Goal: Task Accomplishment & Management: Use online tool/utility

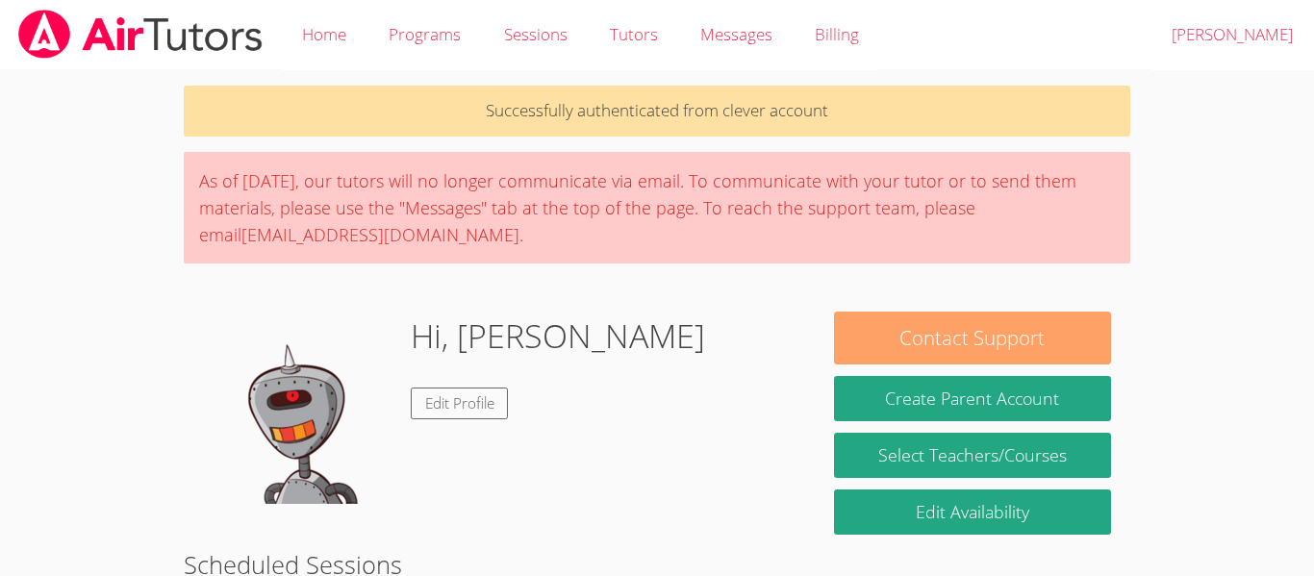
click at [947, 327] on button "Contact Support" at bounding box center [972, 338] width 277 height 53
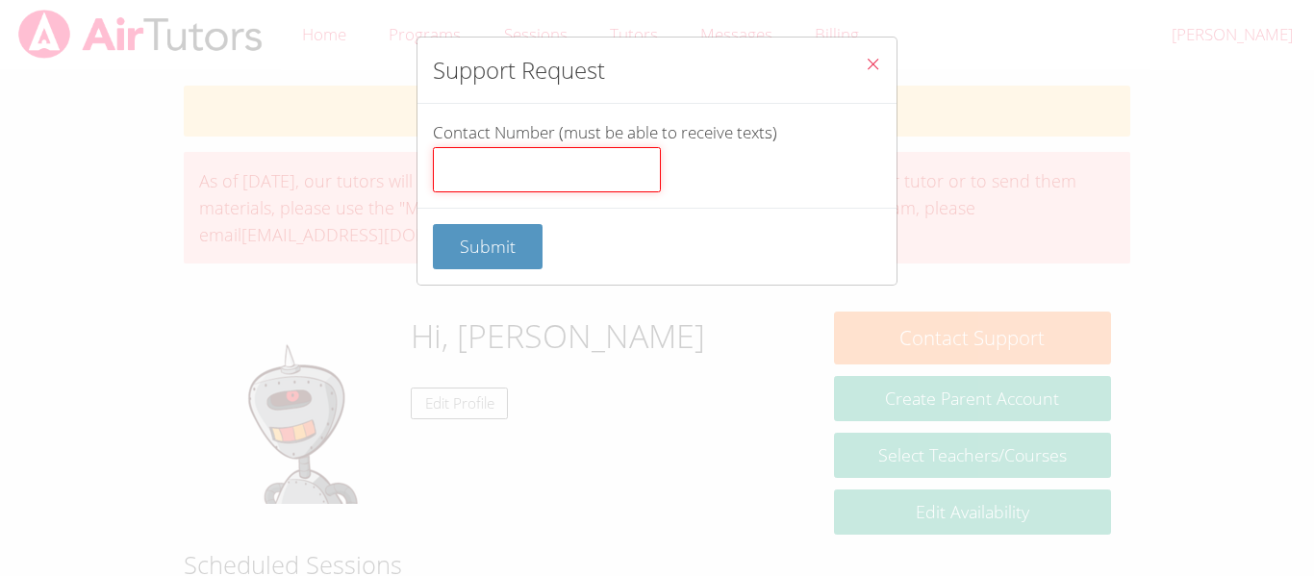
click at [571, 181] on input "Contact Number (must be able to receive texts)" at bounding box center [547, 170] width 228 height 46
click at [879, 83] on button "Close" at bounding box center [872, 67] width 47 height 59
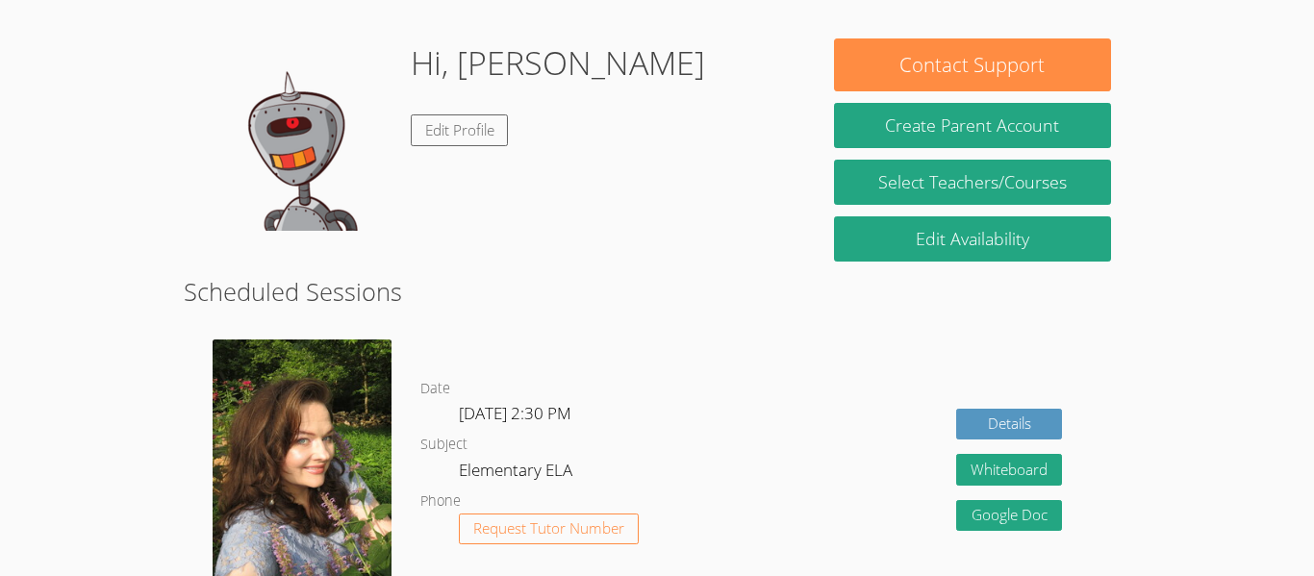
scroll to position [269, 0]
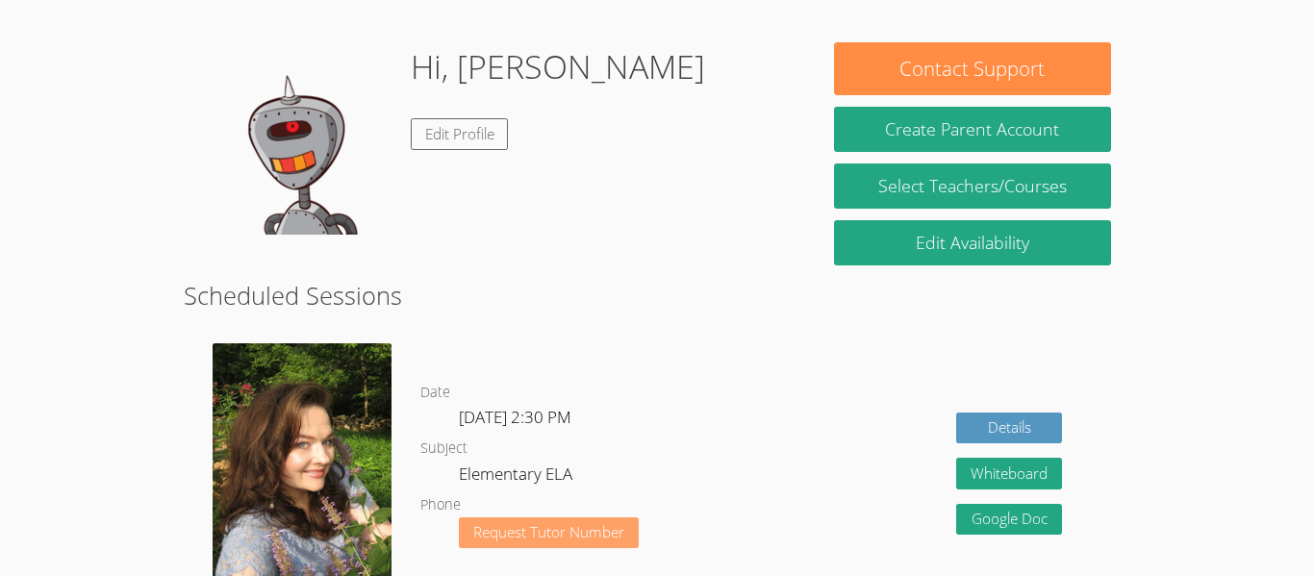
click at [577, 544] on button "Request Tutor Number" at bounding box center [549, 534] width 180 height 32
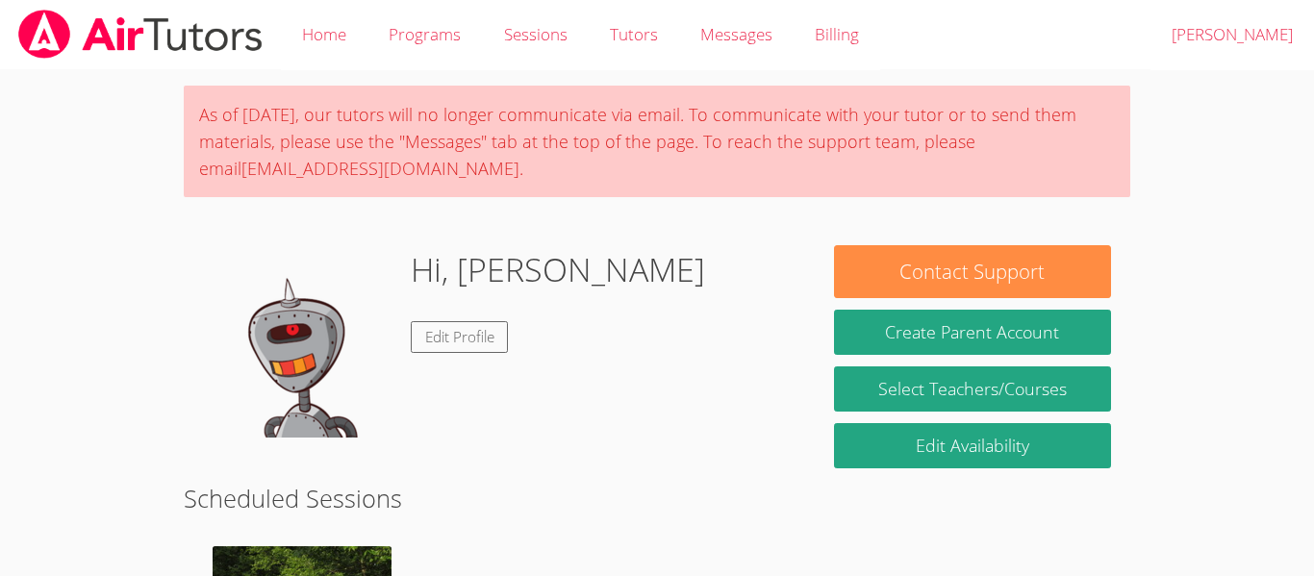
scroll to position [203, 0]
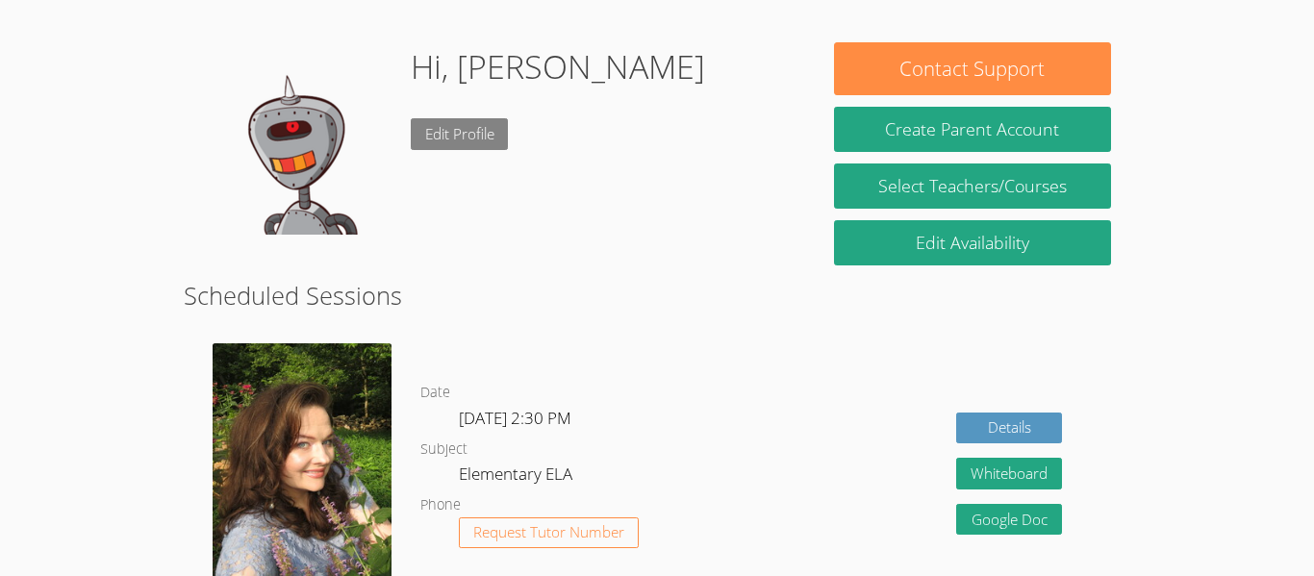
click at [467, 136] on link "Edit Profile" at bounding box center [460, 134] width 98 height 32
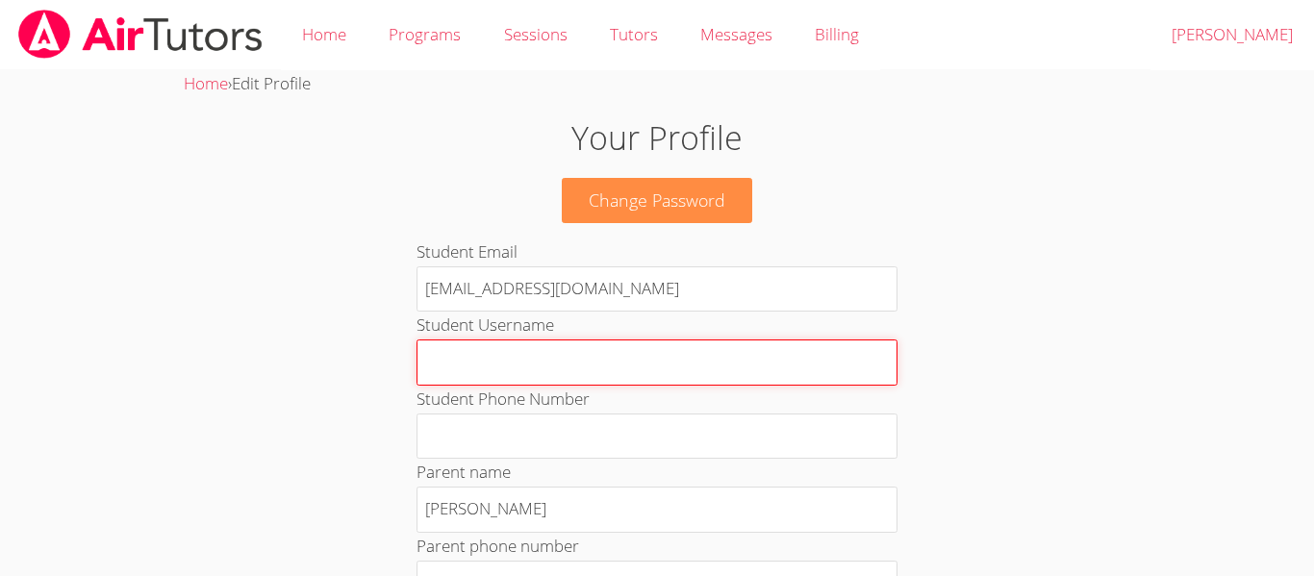
click at [478, 340] on input "Student Username" at bounding box center [657, 363] width 481 height 46
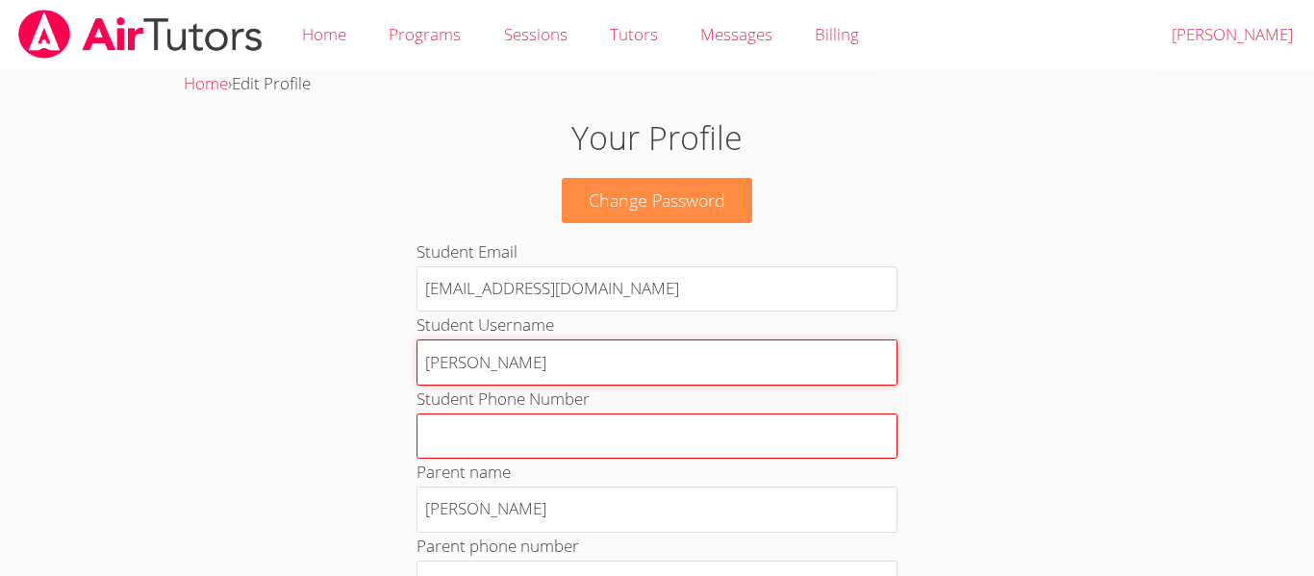
type input "thomas"
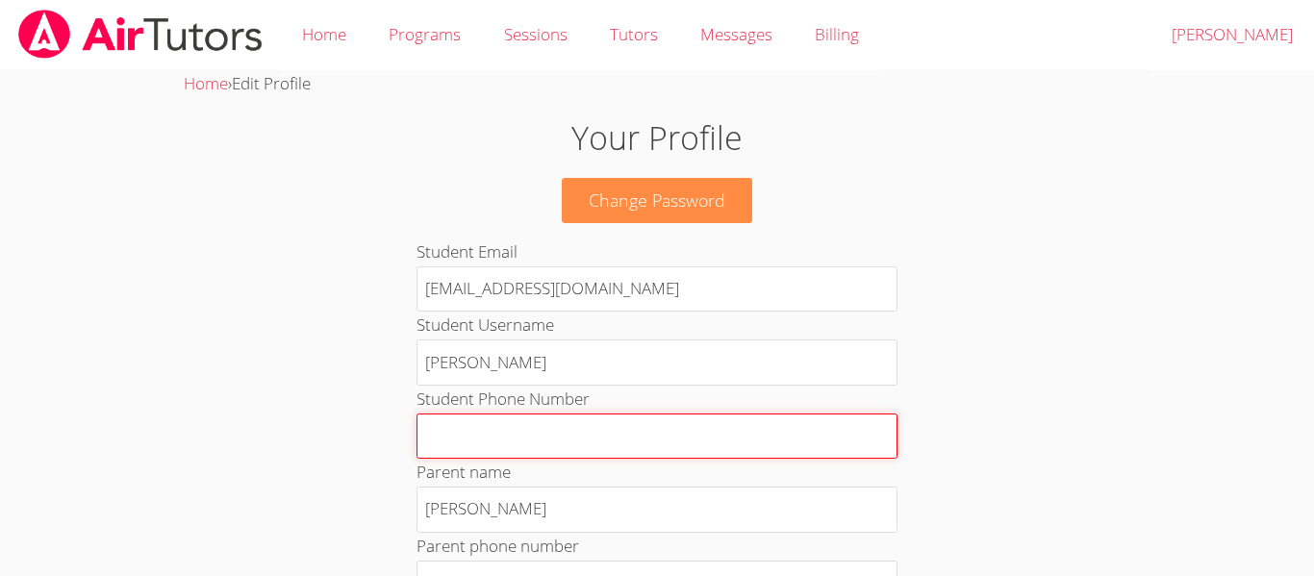
click at [480, 443] on input "Student Phone Number" at bounding box center [657, 437] width 481 height 46
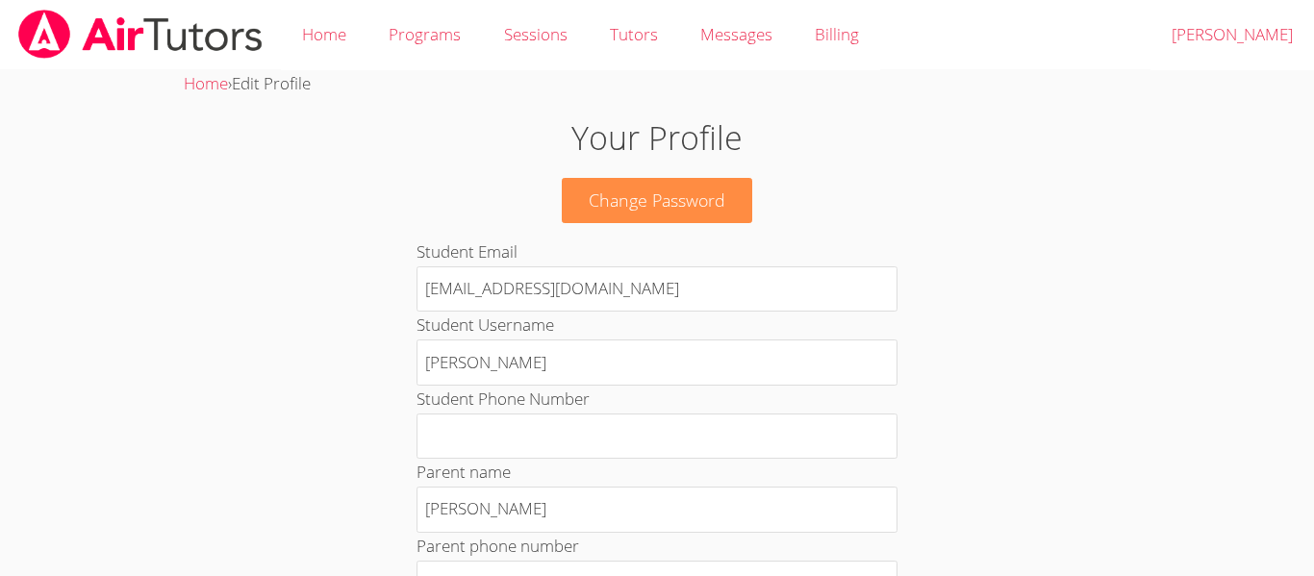
click at [237, 38] on img at bounding box center [140, 34] width 248 height 49
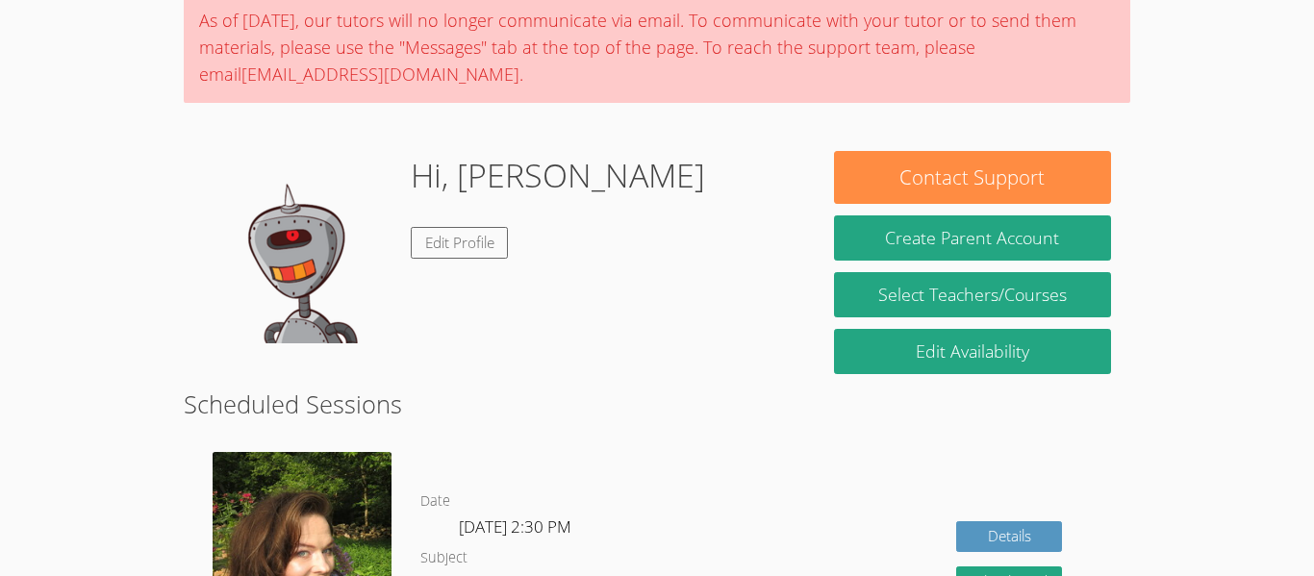
scroll to position [96, 0]
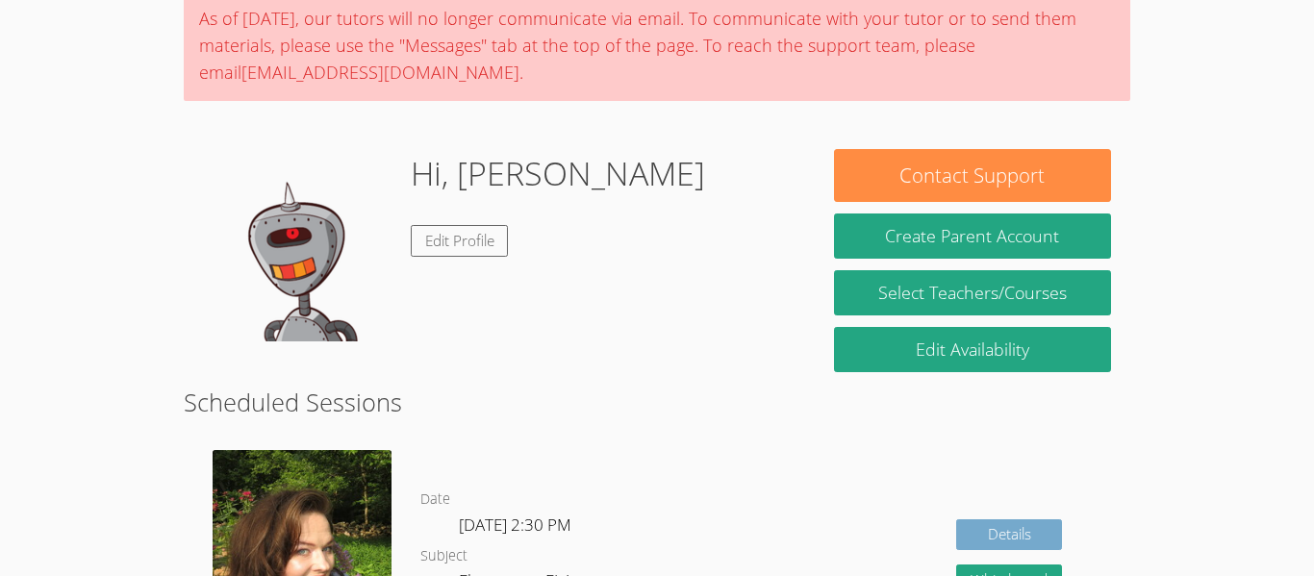
click at [976, 543] on link "Details" at bounding box center [1009, 536] width 106 height 32
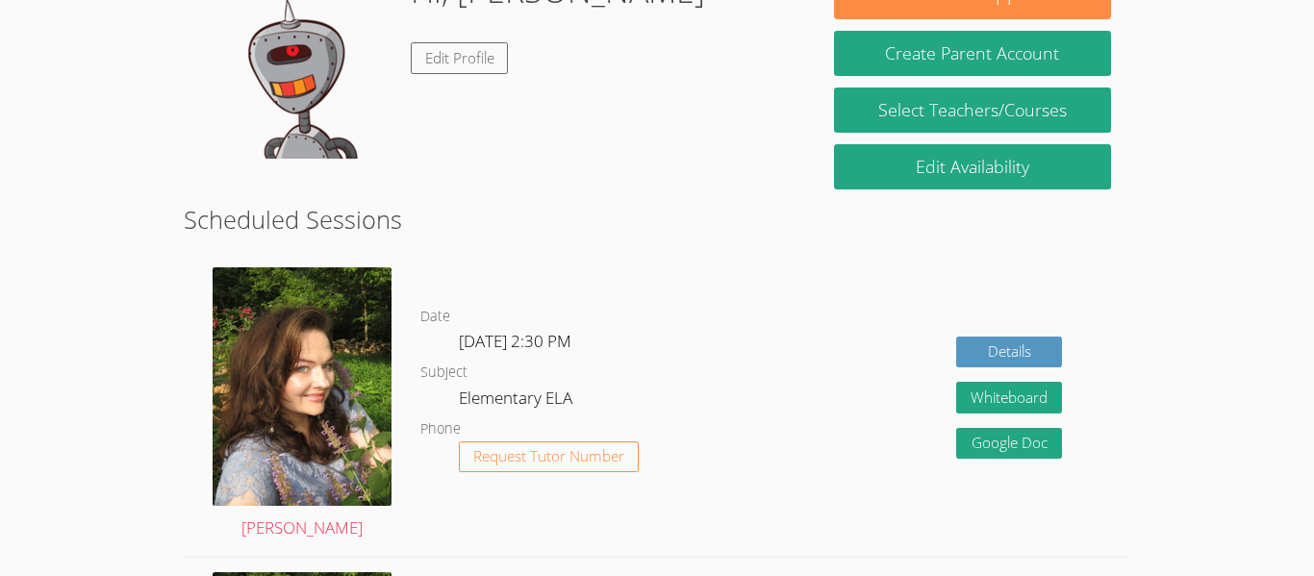
scroll to position [372, 0]
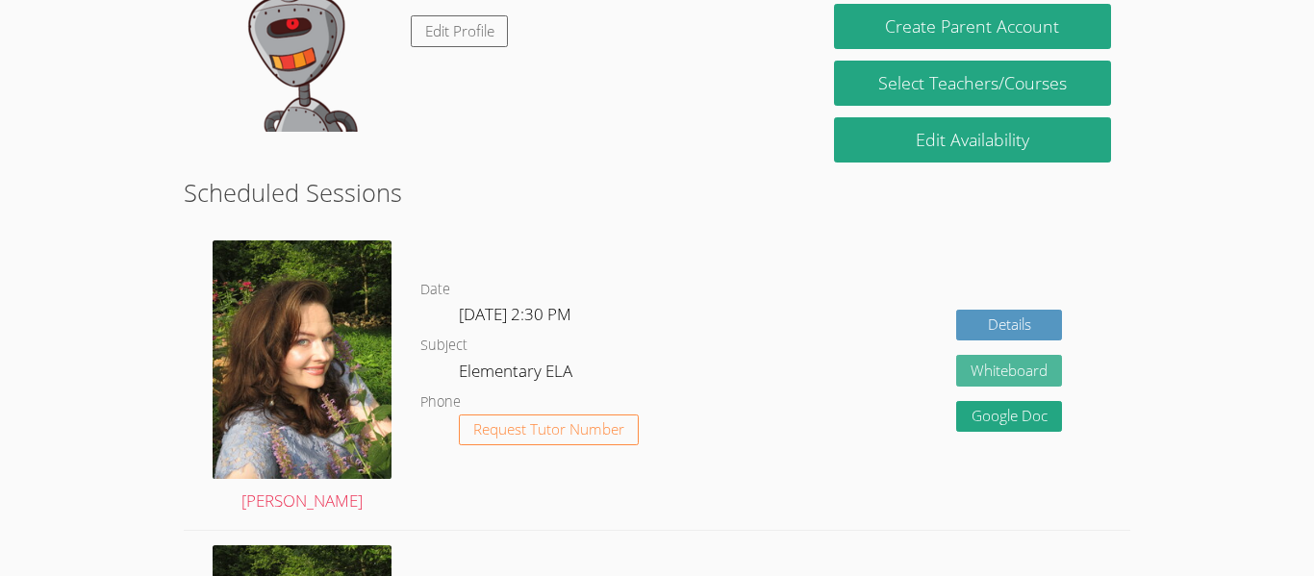
click at [998, 370] on button "Whiteboard" at bounding box center [1009, 371] width 106 height 32
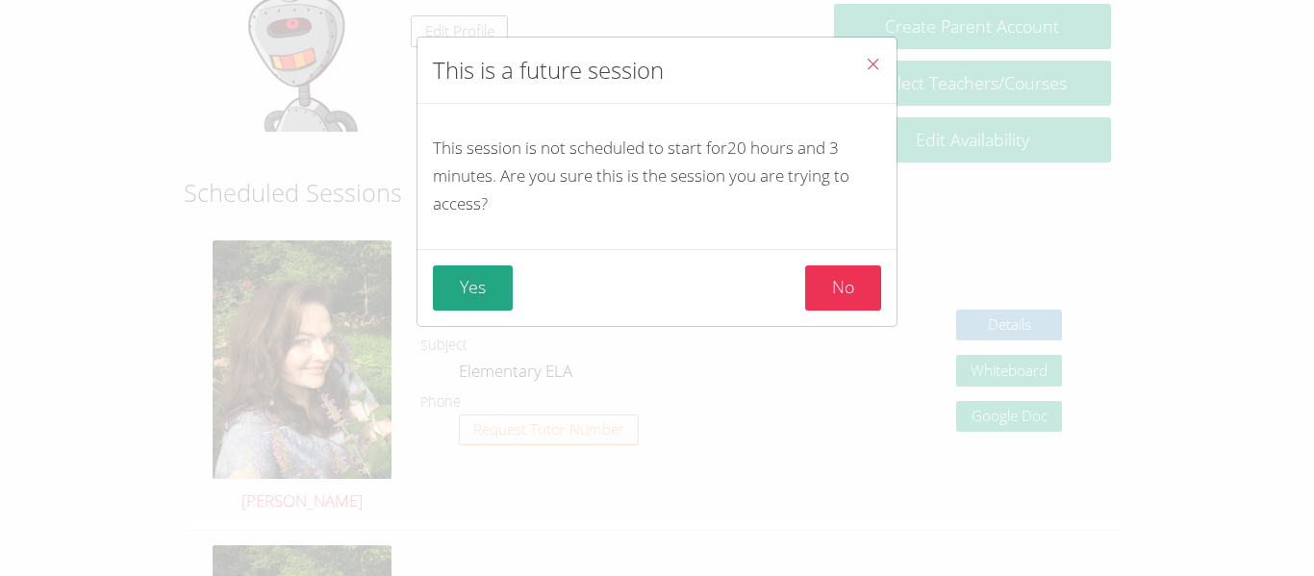
click at [465, 312] on div "Yes No" at bounding box center [657, 287] width 479 height 77
click at [482, 281] on button "Yes" at bounding box center [473, 288] width 80 height 45
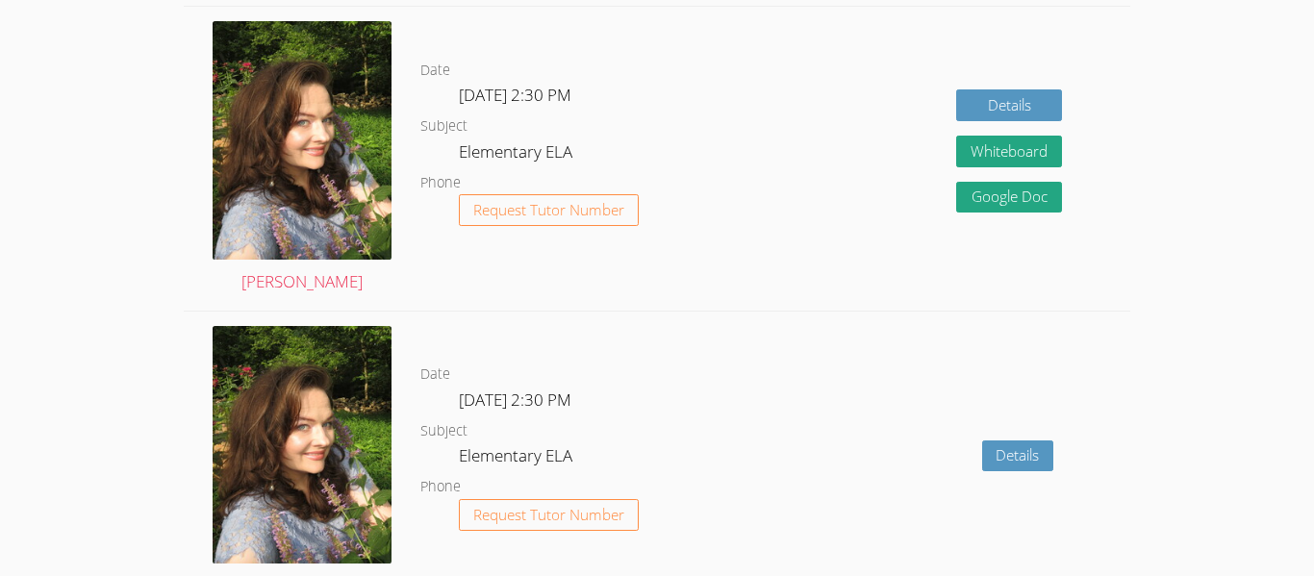
scroll to position [1510, 0]
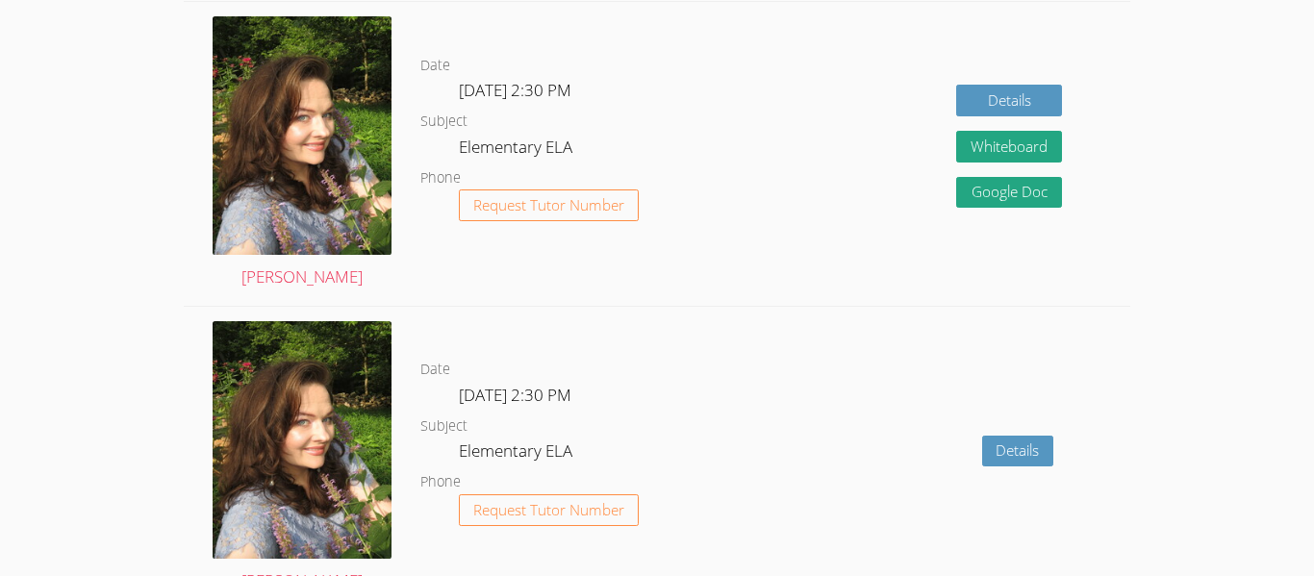
click at [1024, 84] on div "Details Whiteboard Hidden Google Doc" at bounding box center [940, 154] width 378 height 304
click at [1009, 94] on link "Details" at bounding box center [1009, 101] width 106 height 32
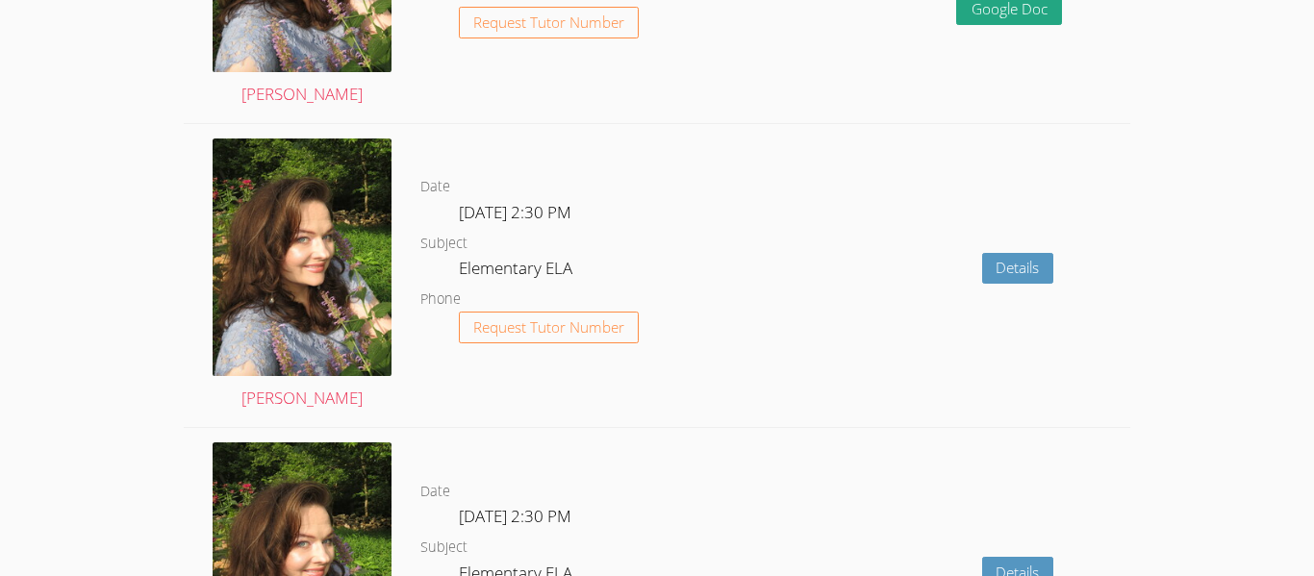
scroll to position [1732, 0]
